Goal: Task Accomplishment & Management: Use online tool/utility

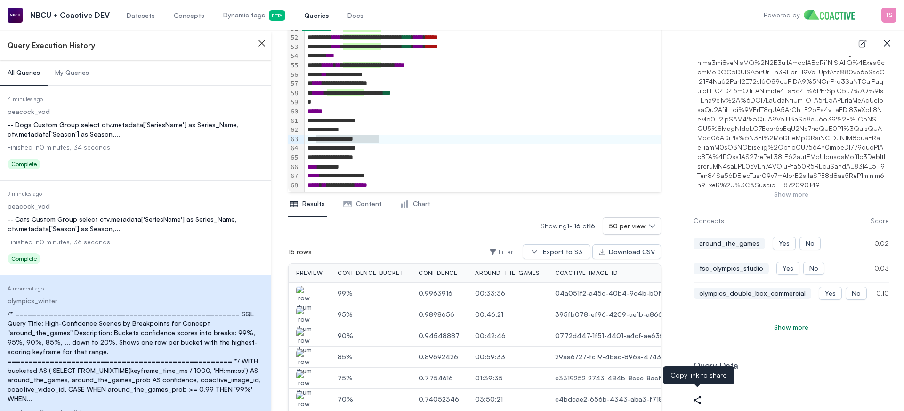
scroll to position [368, 0]
